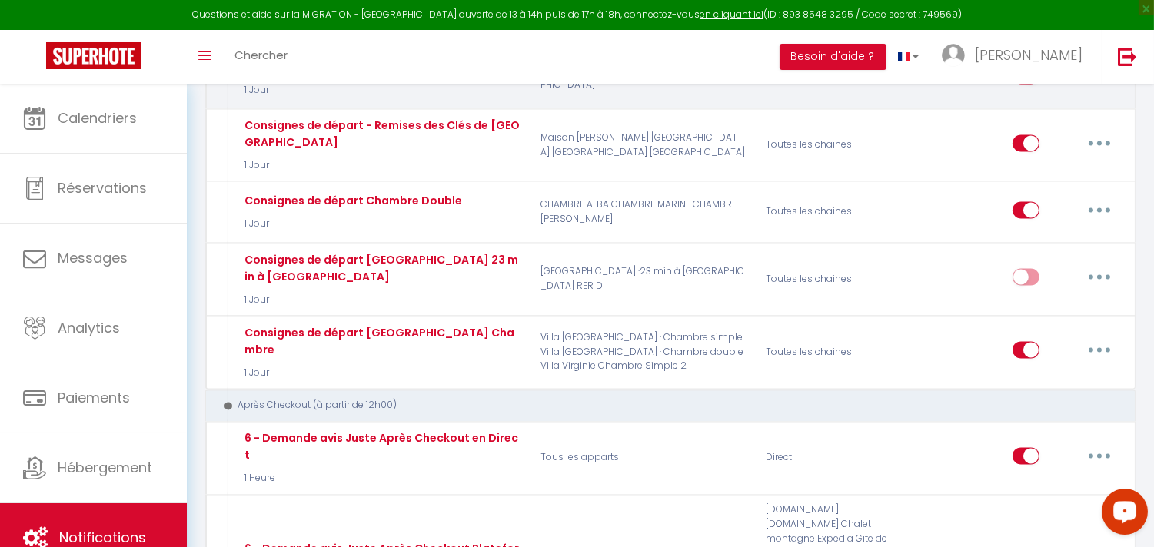
scroll to position [5893, 0]
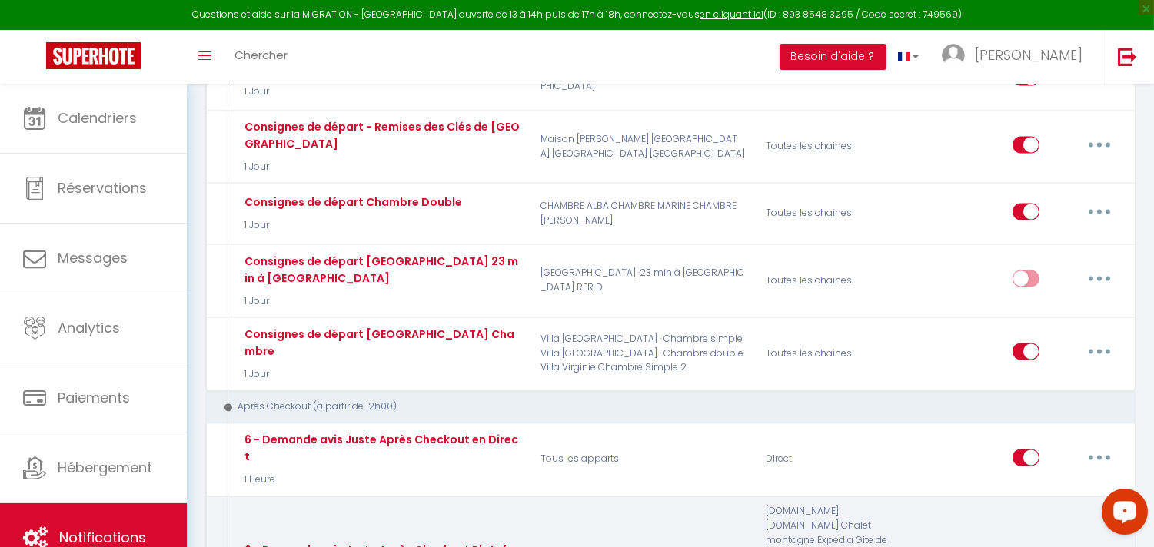
type input "6 - Demande avis Juste Après Checkout Plateforme"
checkbox input "true"
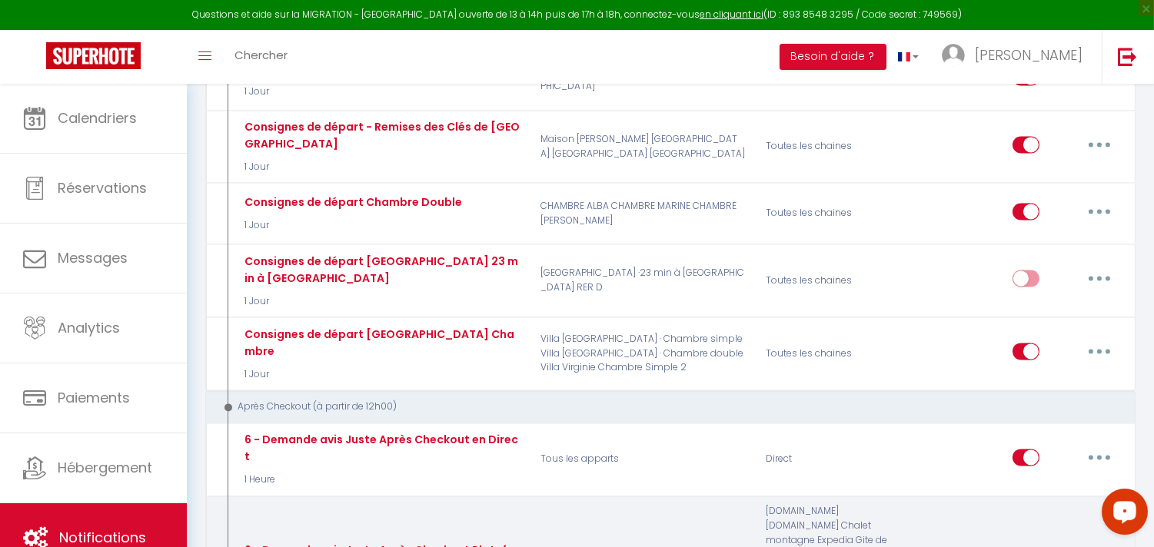
checkbox input "true"
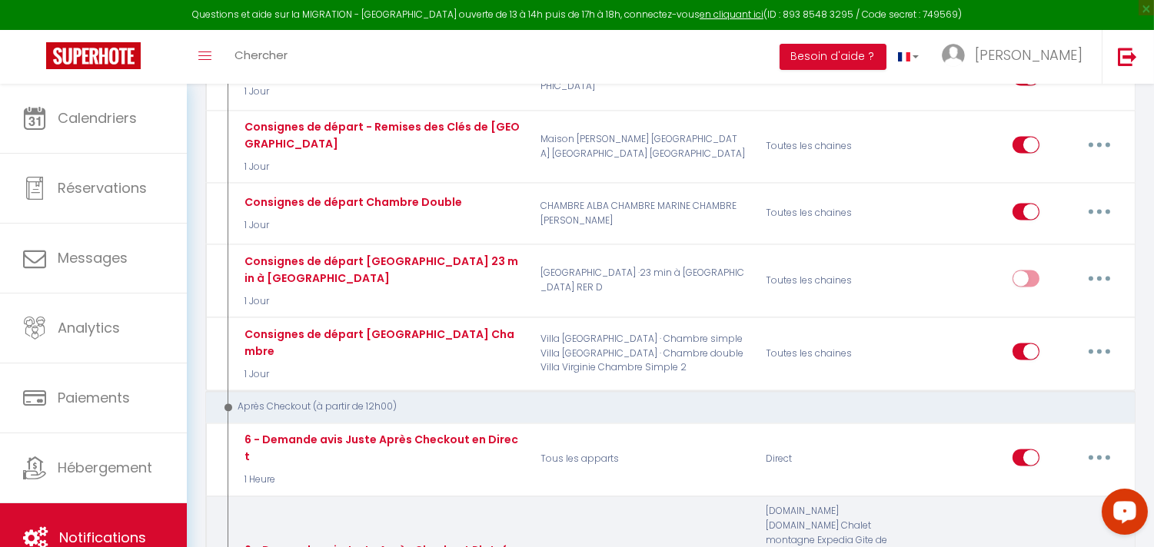
checkbox input "true"
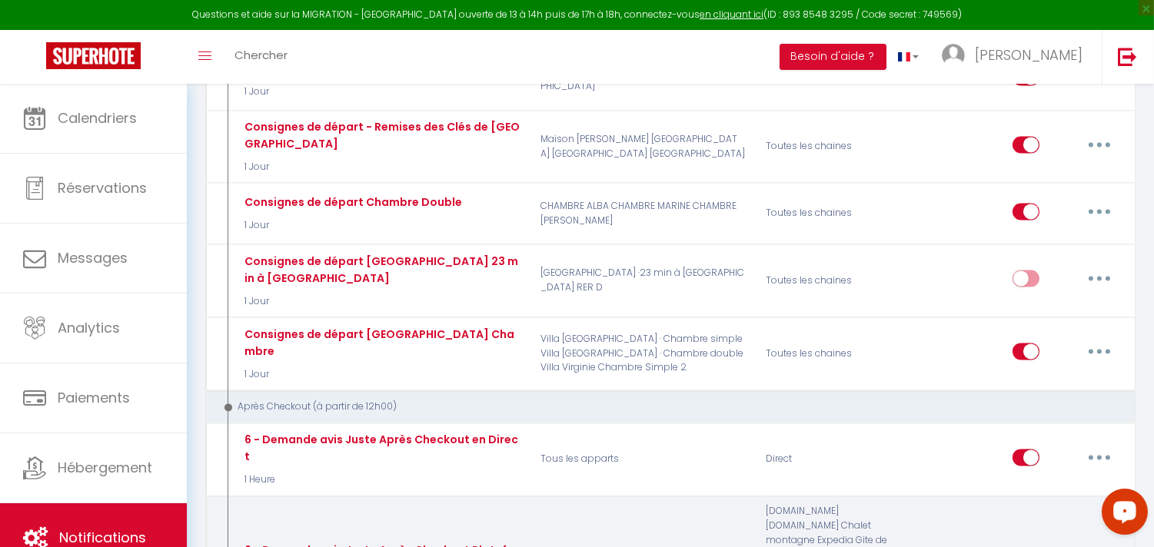
checkbox input "true"
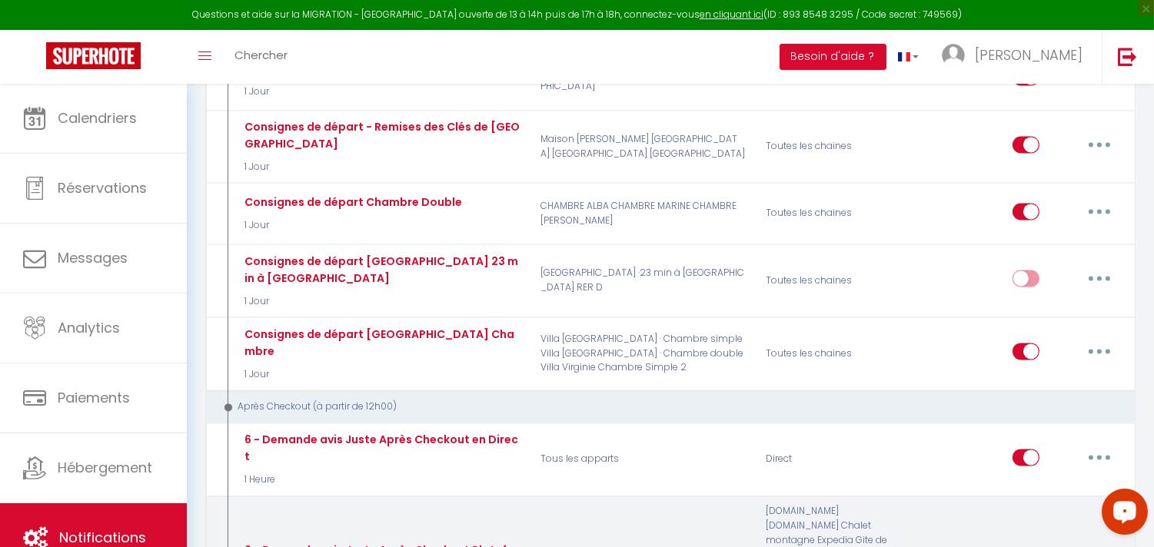
checkbox input "true"
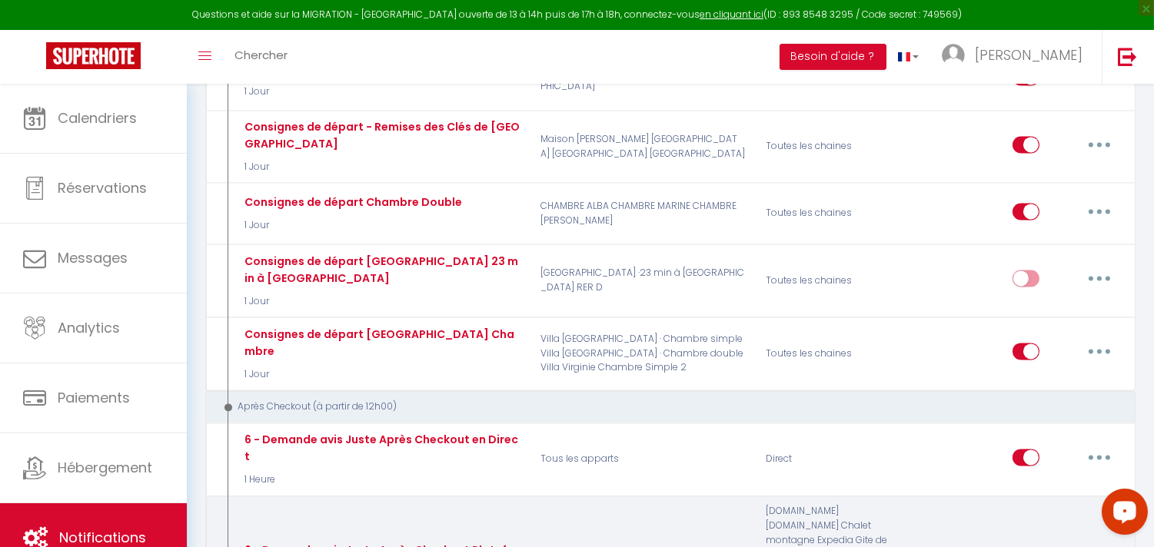
checkbox input "true"
select select "5"
select select "1 Heure"
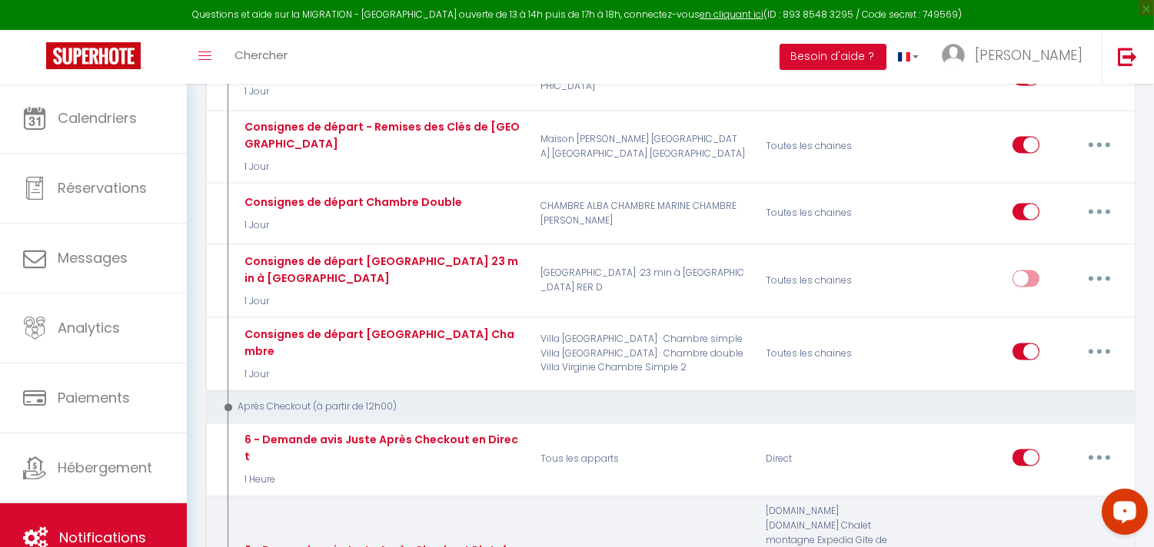
select select "if_booking_is_paid"
checkbox input "true"
checkbox input "false"
radio input "true"
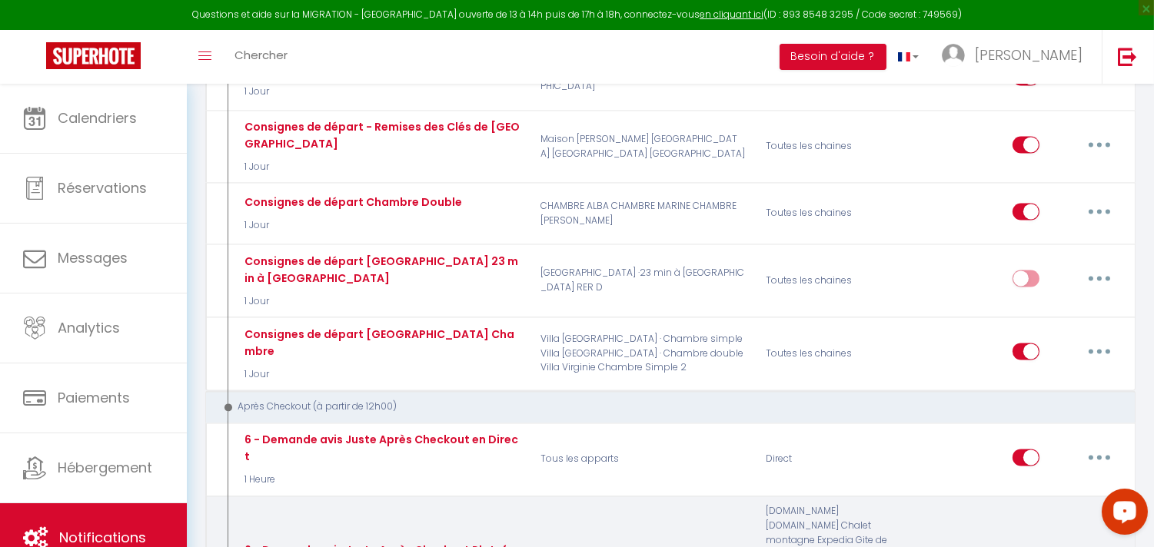
type input "[GUEST:FIRST_NAME], voici un cadeau pour vous avant de quitter [RENTAL:CITY]"
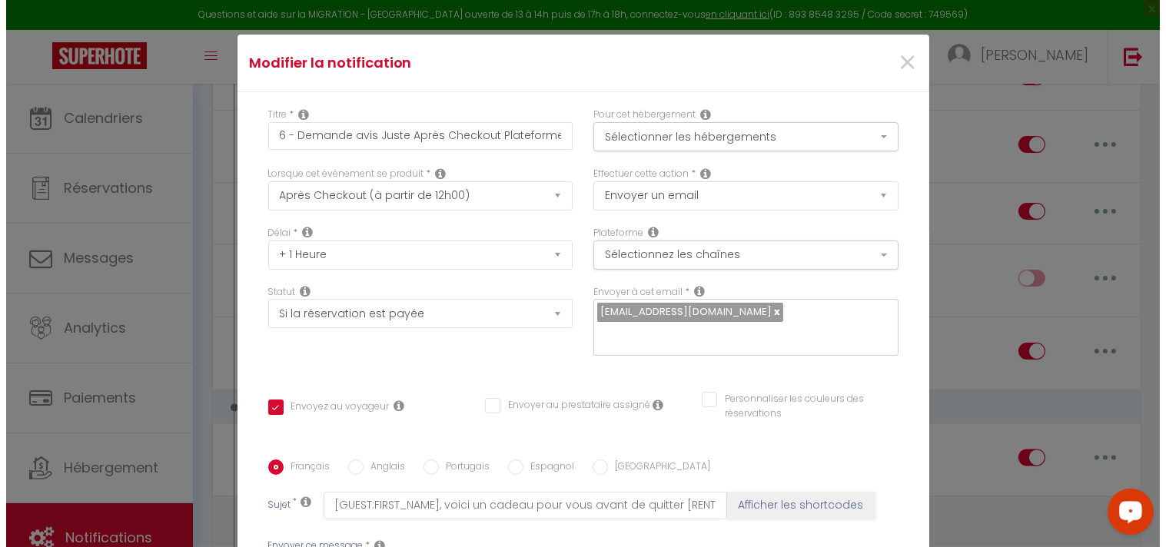
scroll to position [5824, 0]
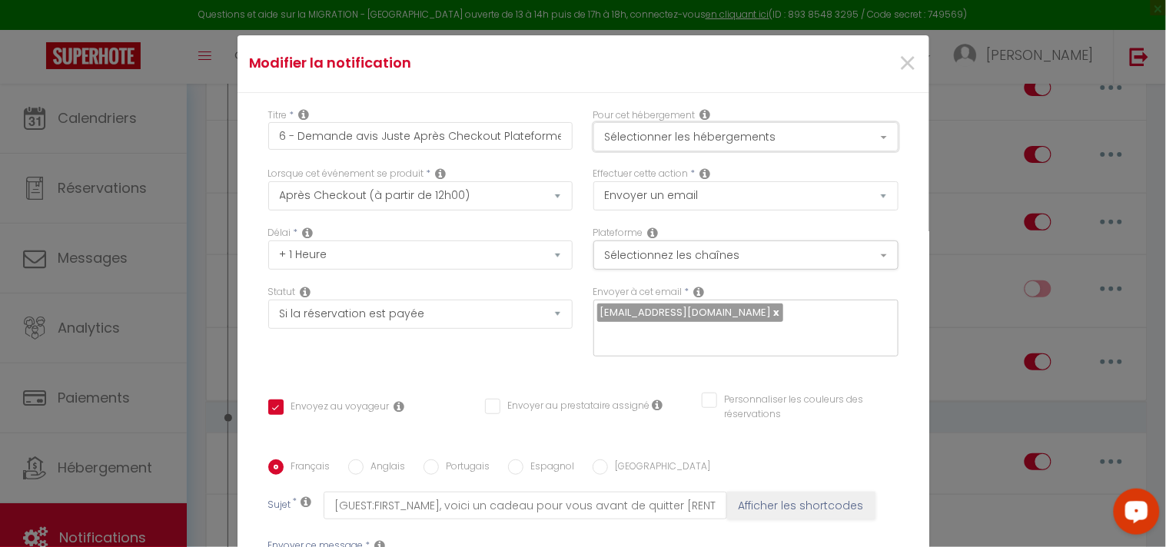
click at [678, 131] on button "Sélectionner les hébergements" at bounding box center [745, 136] width 305 height 29
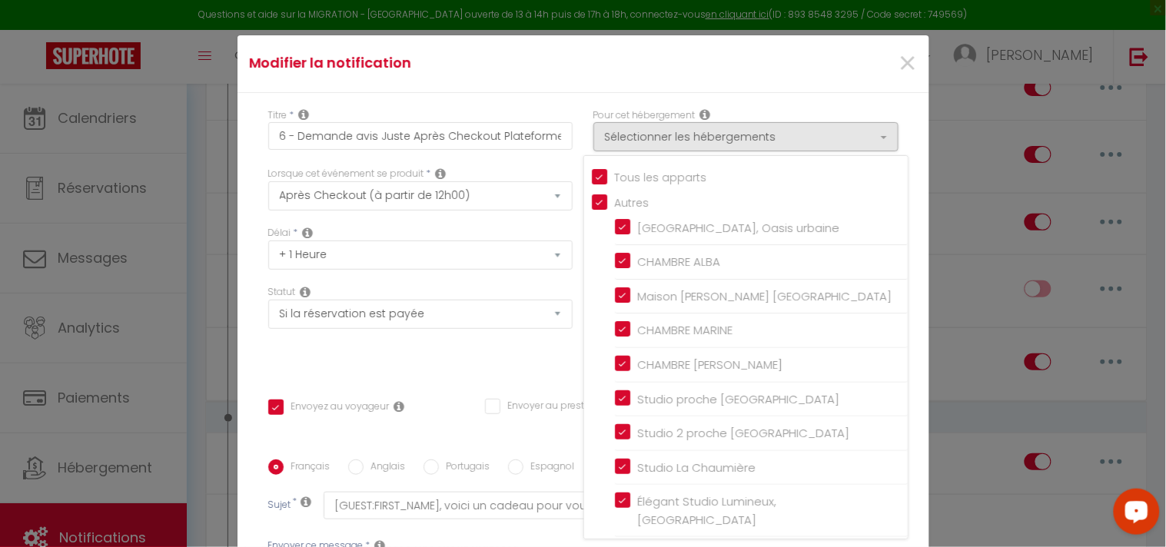
checkbox input "false"
checkbox input "true"
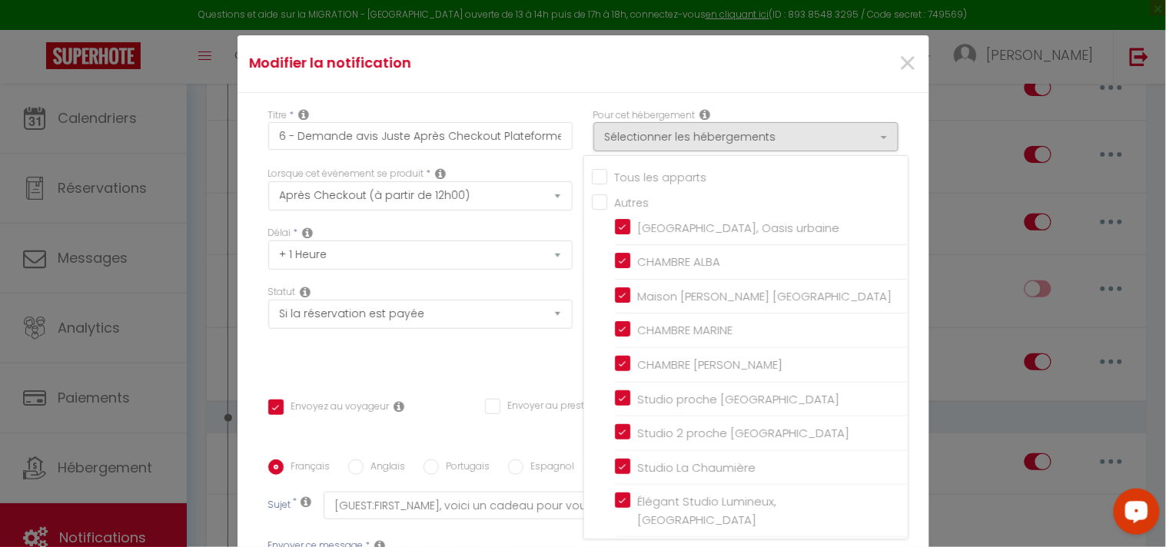
checkbox input "false"
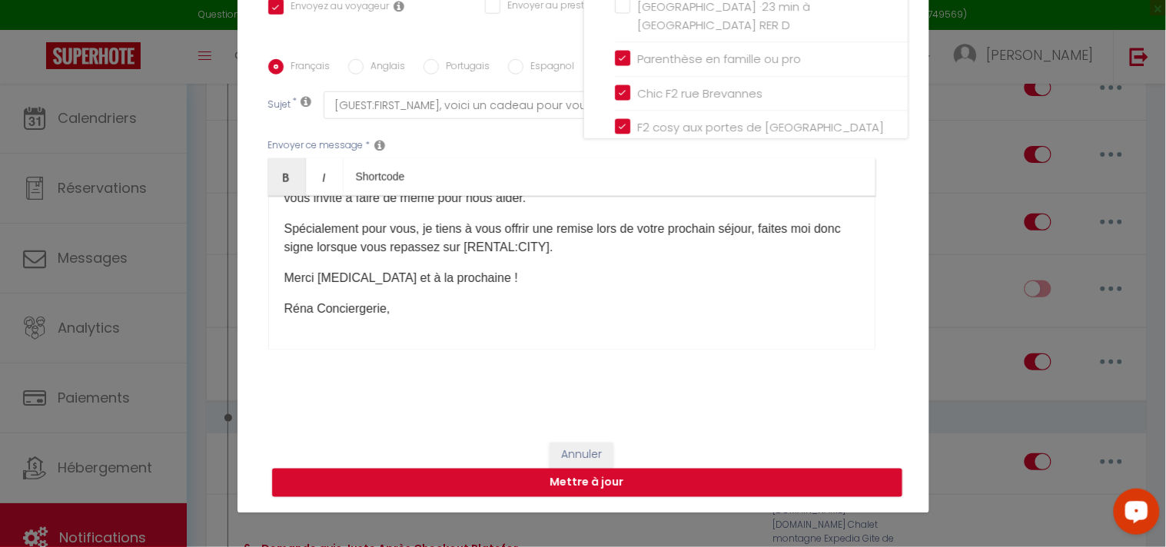
scroll to position [269, 0]
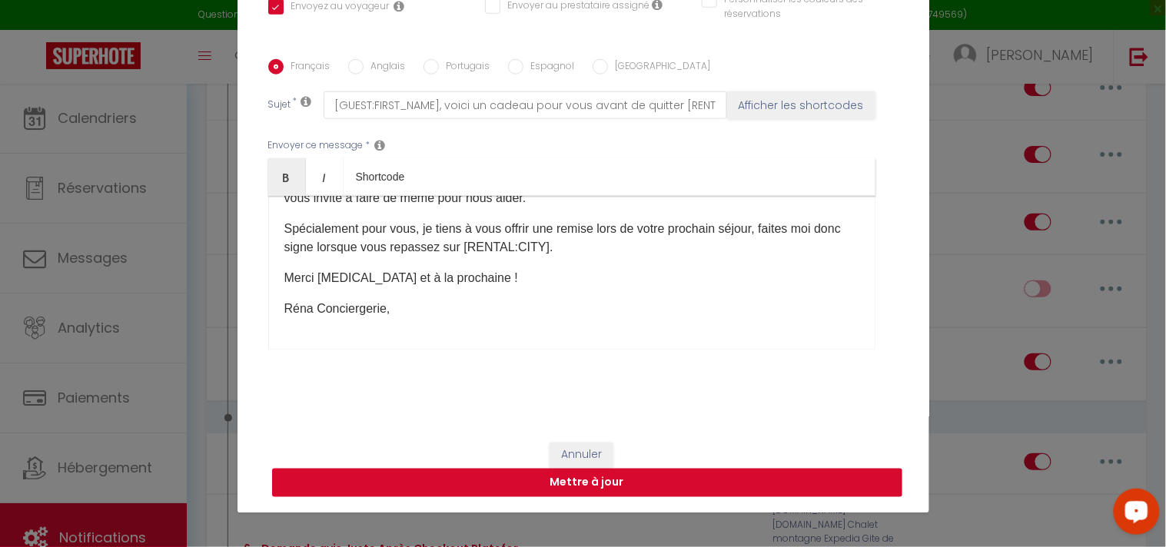
click at [590, 482] on button "Mettre à jour" at bounding box center [587, 483] width 630 height 29
checkbox input "true"
checkbox input "false"
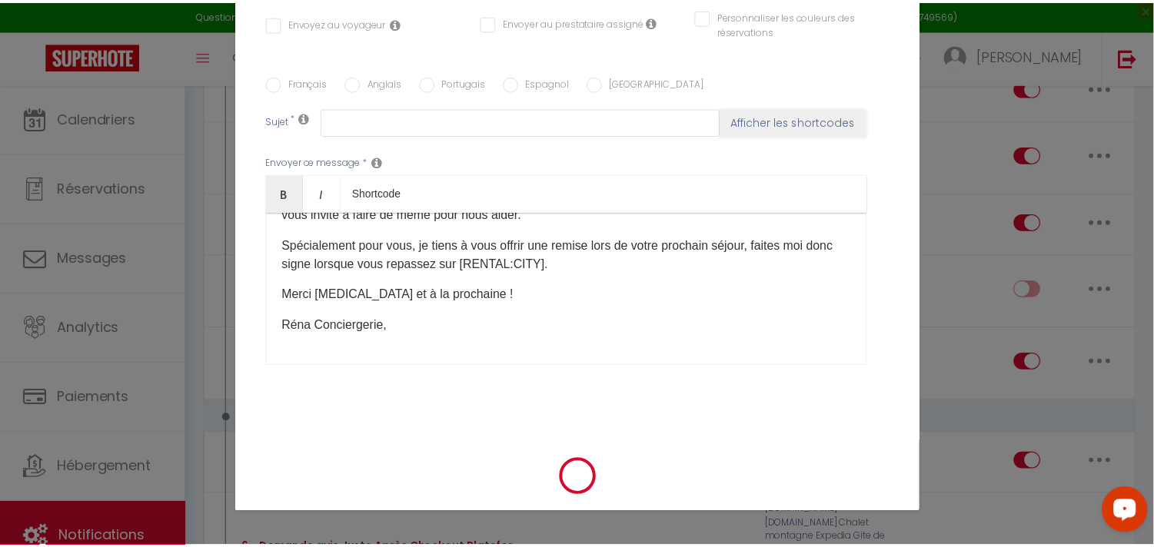
scroll to position [5893, 0]
